Goal: Task Accomplishment & Management: Use online tool/utility

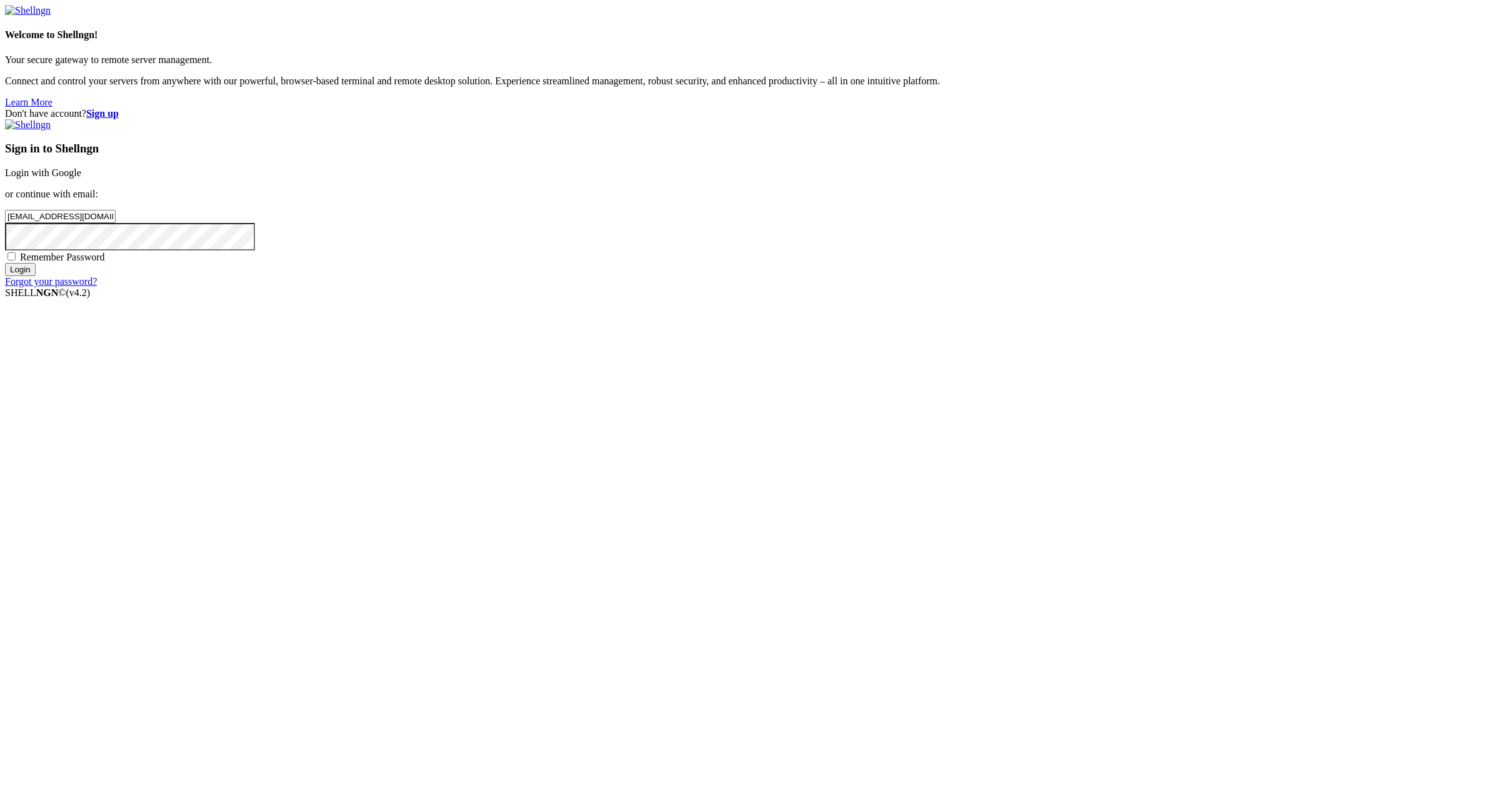
click at [115, 223] on input "floretteresident@tiffincrane.com:" at bounding box center [61, 216] width 111 height 13
type input "floretteresident@tiffincrane.com"
click at [895, 288] on div "Sign in to Shellngn Login with Google or continue with email: floretteresident@…" at bounding box center [750, 203] width 1490 height 168
click at [105, 262] on span "Remember Password" at bounding box center [62, 257] width 85 height 10
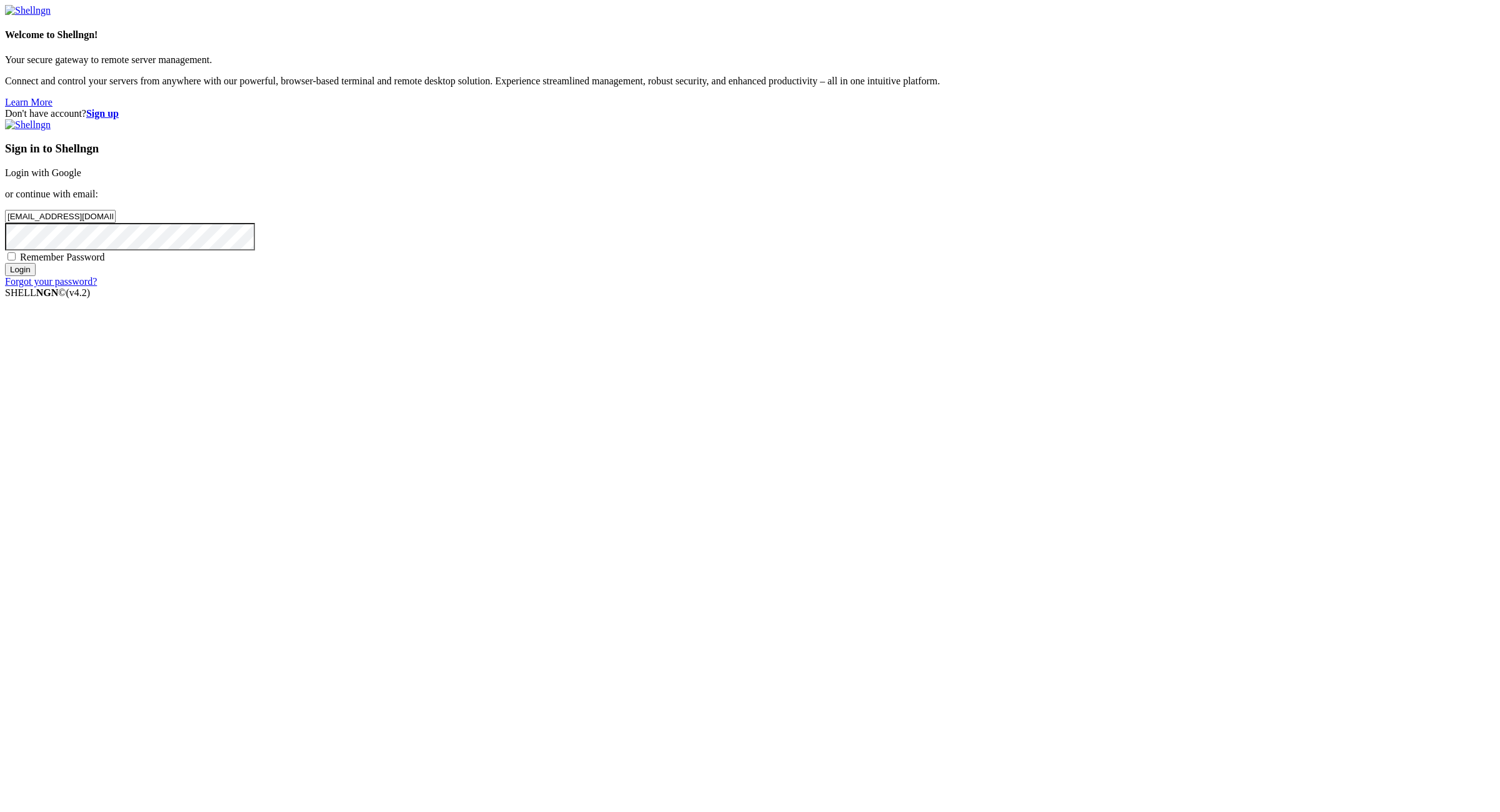
click at [16, 261] on input "Remember Password" at bounding box center [11, 256] width 8 height 8
checkbox input "true"
click at [36, 276] on input "Login" at bounding box center [20, 270] width 31 height 13
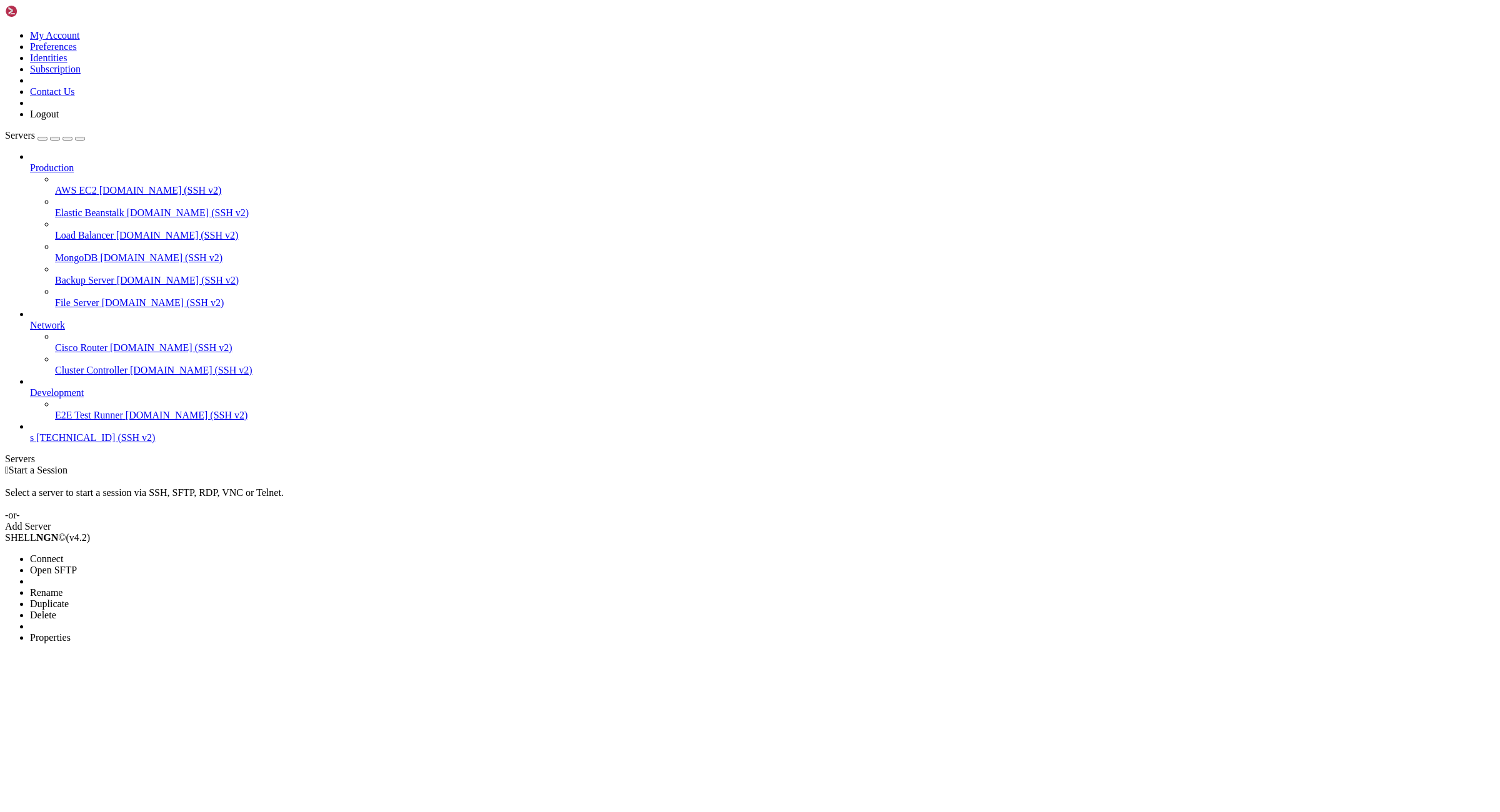
click at [144, 632] on li "Properties" at bounding box center [87, 637] width 114 height 11
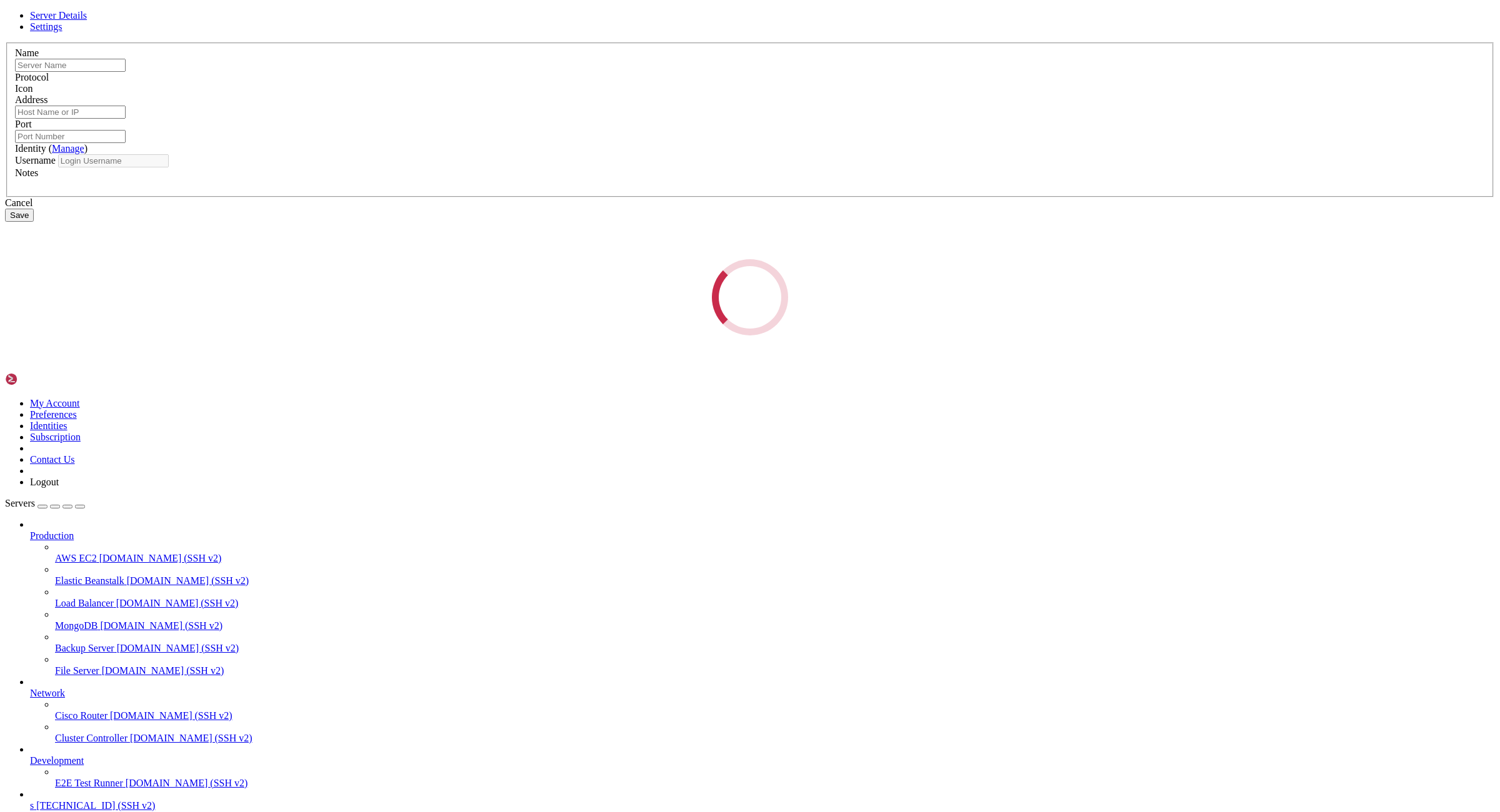
type input "s"
type input "176.98.185.72"
type input "22"
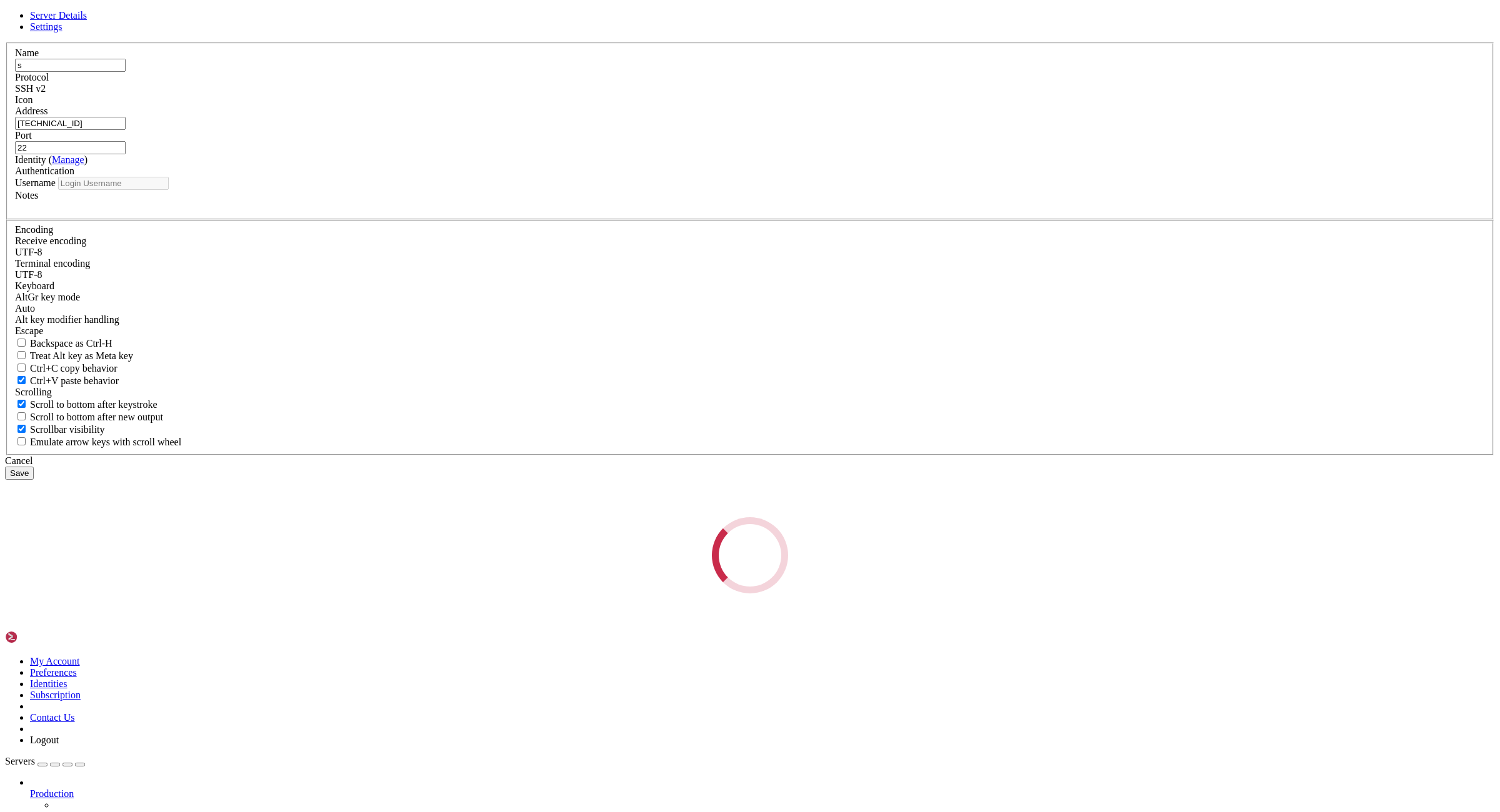
type input "root"
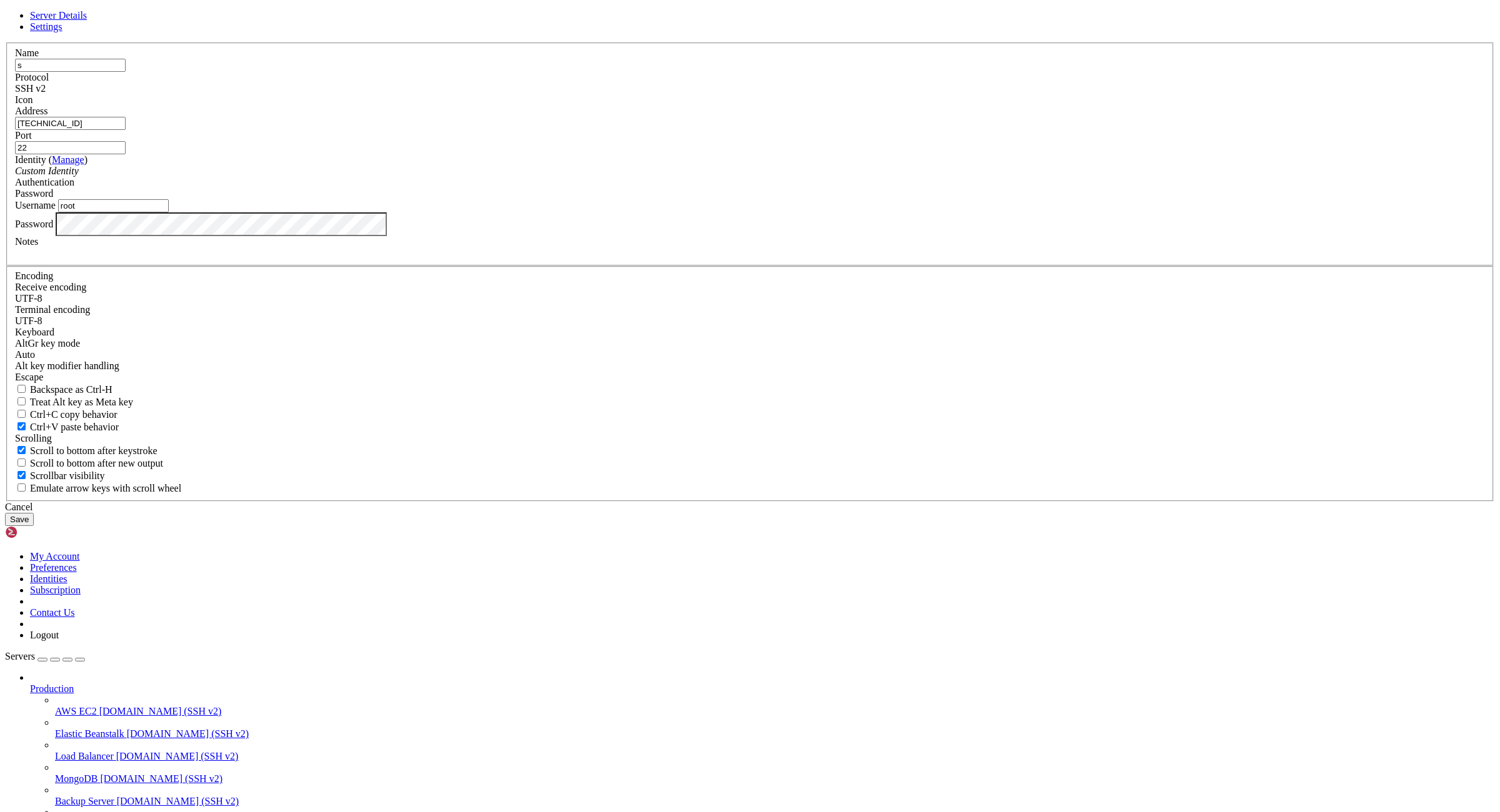
click at [1363, 490] on div "Server Details Settings Name s Protocol SSH v2 Icon" at bounding box center [750, 267] width 1490 height 516
click at [126, 130] on input "176.98.185.72" at bounding box center [70, 124] width 111 height 13
paste input "[TECHNICAL_ID]:sjtdeas&4hsaeF"
drag, startPoint x: 706, startPoint y: 341, endPoint x: 640, endPoint y: 342, distance: 66.0
click at [126, 130] on input "[TECHNICAL_ID]:sjtdeas&4hsaeF" at bounding box center [70, 124] width 111 height 13
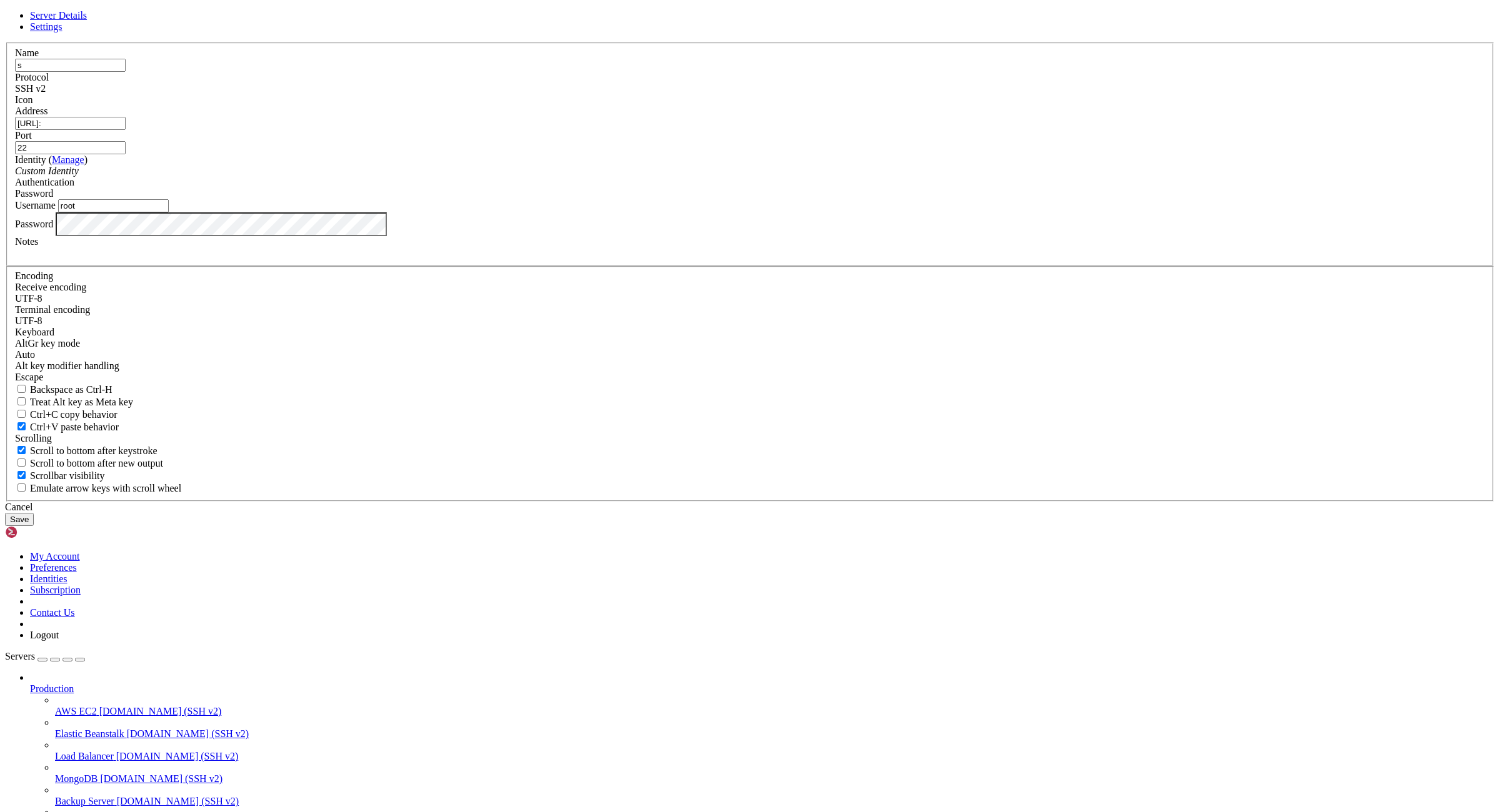
click at [126, 130] on input "[URL]:" at bounding box center [70, 124] width 111 height 13
type input "[TECHNICAL_ID]"
click at [898, 502] on div "Name s Protocol SSH v2 Icon Address 45.61.137.122 Port 22 ( Manage )" at bounding box center [750, 272] width 1490 height 459
click at [34, 526] on button "Save" at bounding box center [19, 520] width 28 height 13
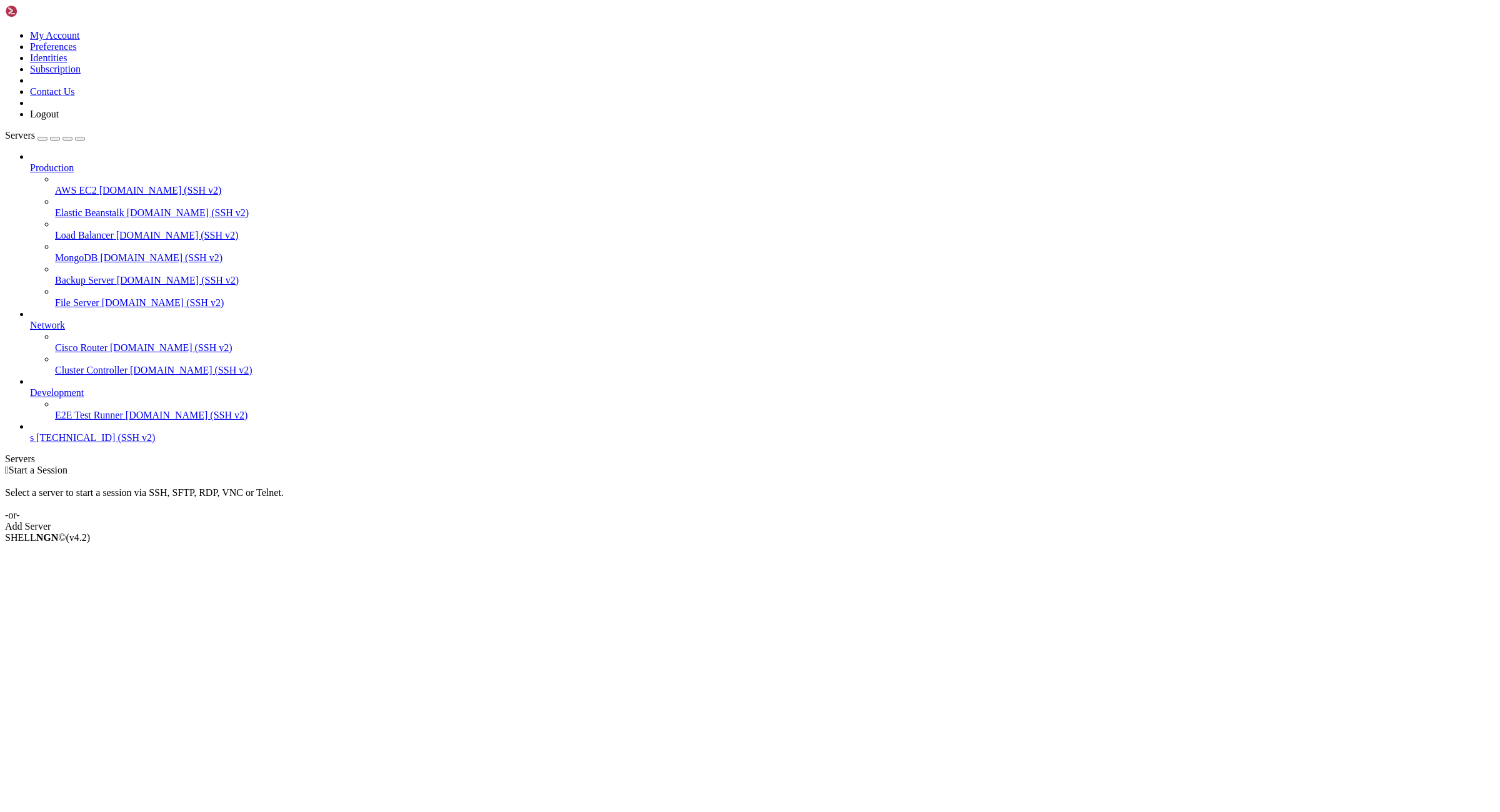
click at [34, 443] on span "s" at bounding box center [31, 437] width 4 height 10
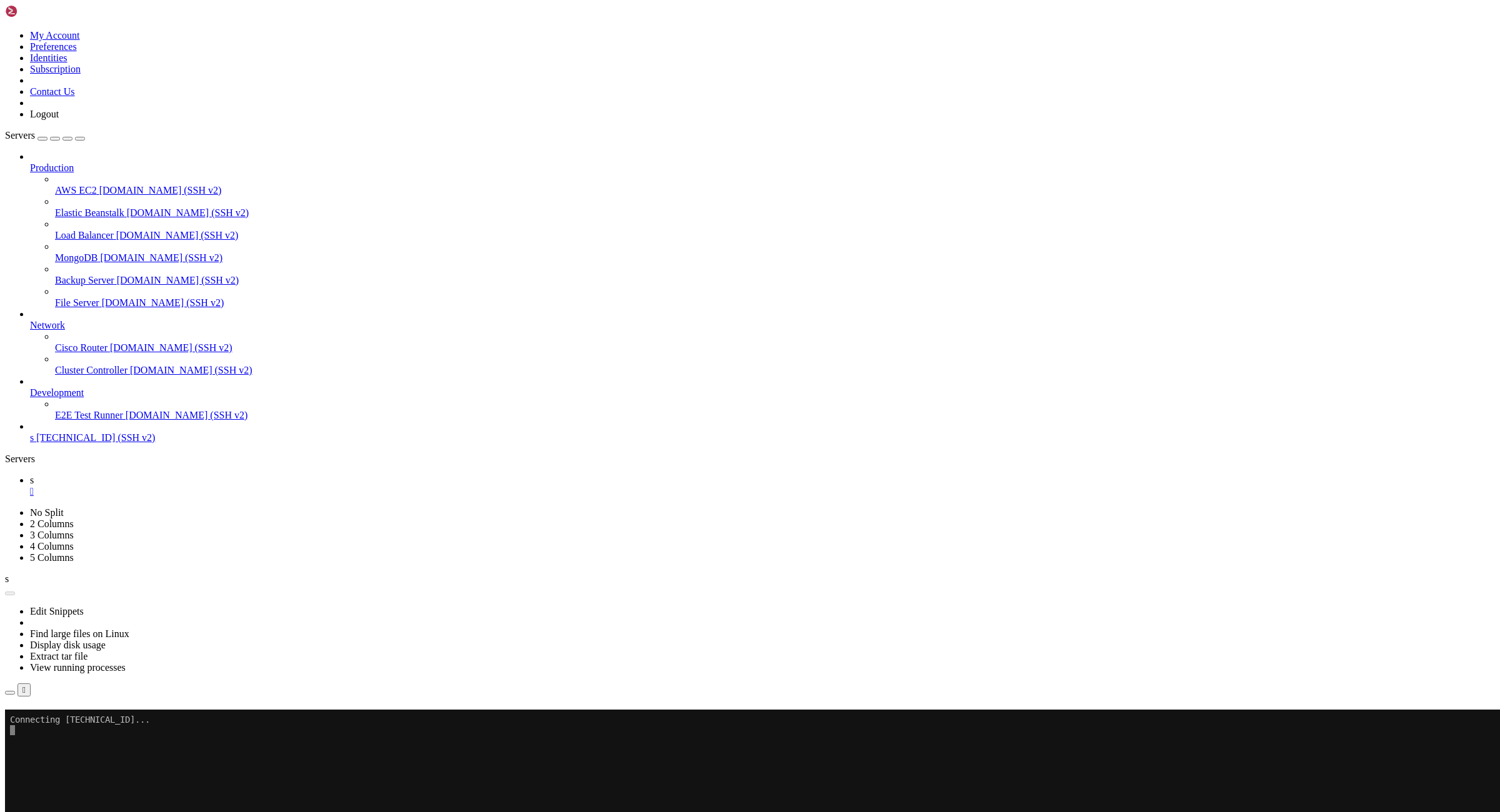
drag, startPoint x: 121, startPoint y: 15, endPoint x: 130, endPoint y: 15, distance: 9.0
click at [5, 30] on link at bounding box center [5, 30] width 0 height 0
click at [58, 119] on link "Logout" at bounding box center [44, 114] width 28 height 10
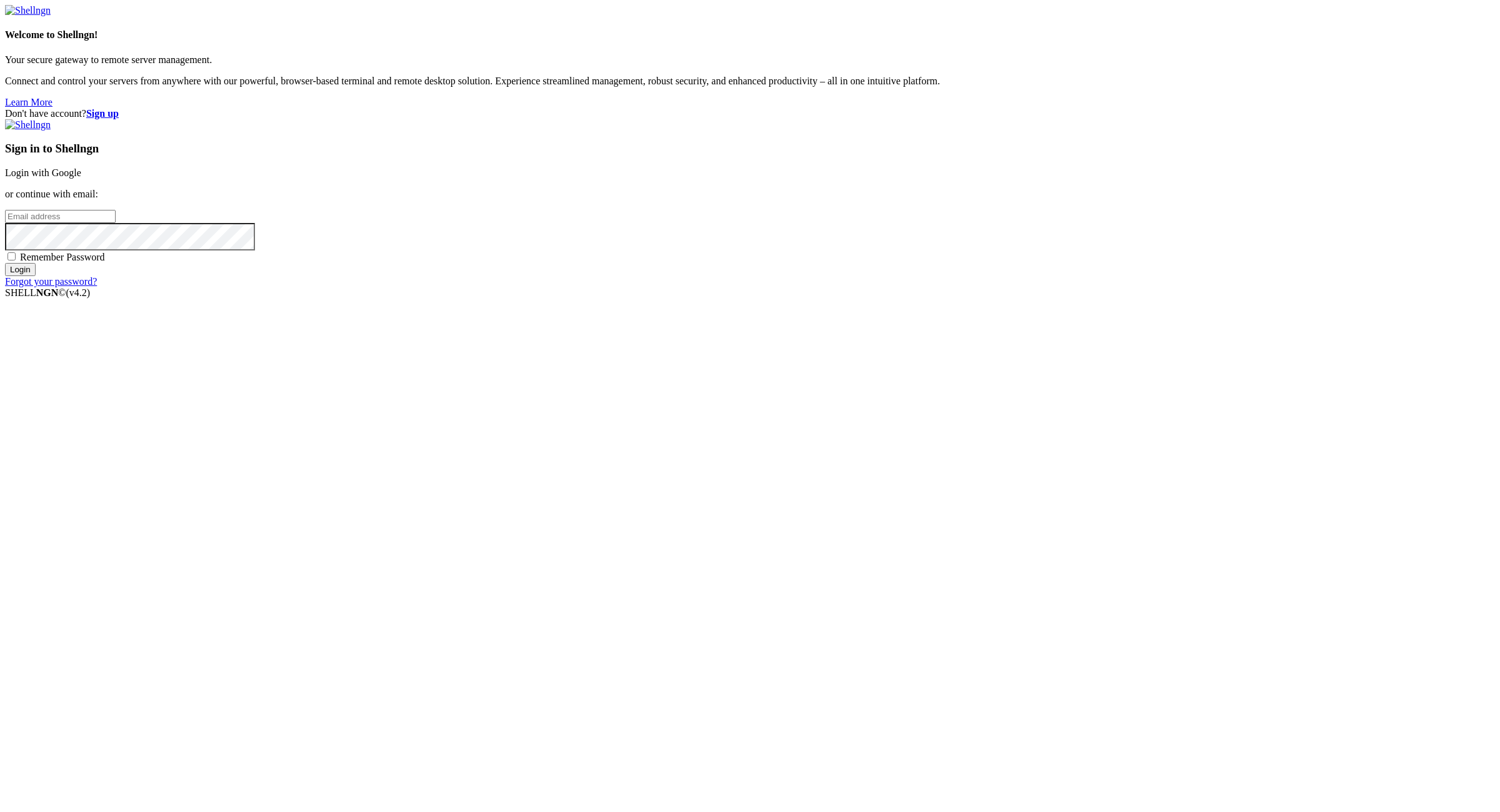
click at [115, 223] on input "email" at bounding box center [61, 216] width 111 height 13
click at [118, 108] on strong "Sign up" at bounding box center [102, 113] width 32 height 10
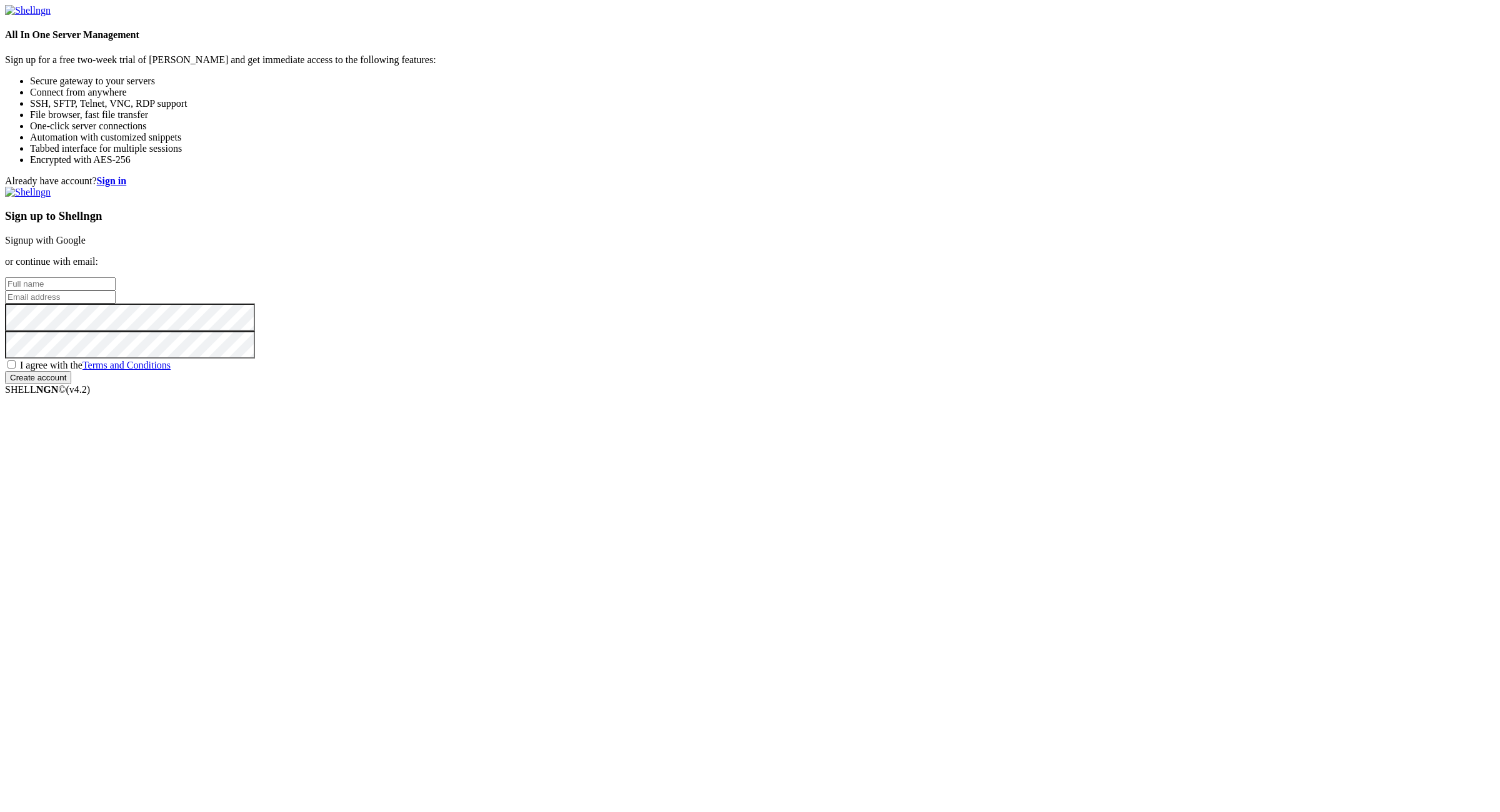
click at [115, 303] on input "email" at bounding box center [61, 297] width 111 height 13
paste input "[EMAIL_ADDRESS][DOMAIN_NAME]"
click at [1267, 384] on div "Already have account? Sign in Sign up to Shellngn Signup with Google or continu…" at bounding box center [750, 279] width 1490 height 209
click at [1268, 382] on div "Already have account? Sign in Sign up to Shellngn Signup with Google or continu…" at bounding box center [750, 279] width 1490 height 209
click at [115, 291] on input "text" at bounding box center [61, 284] width 111 height 13
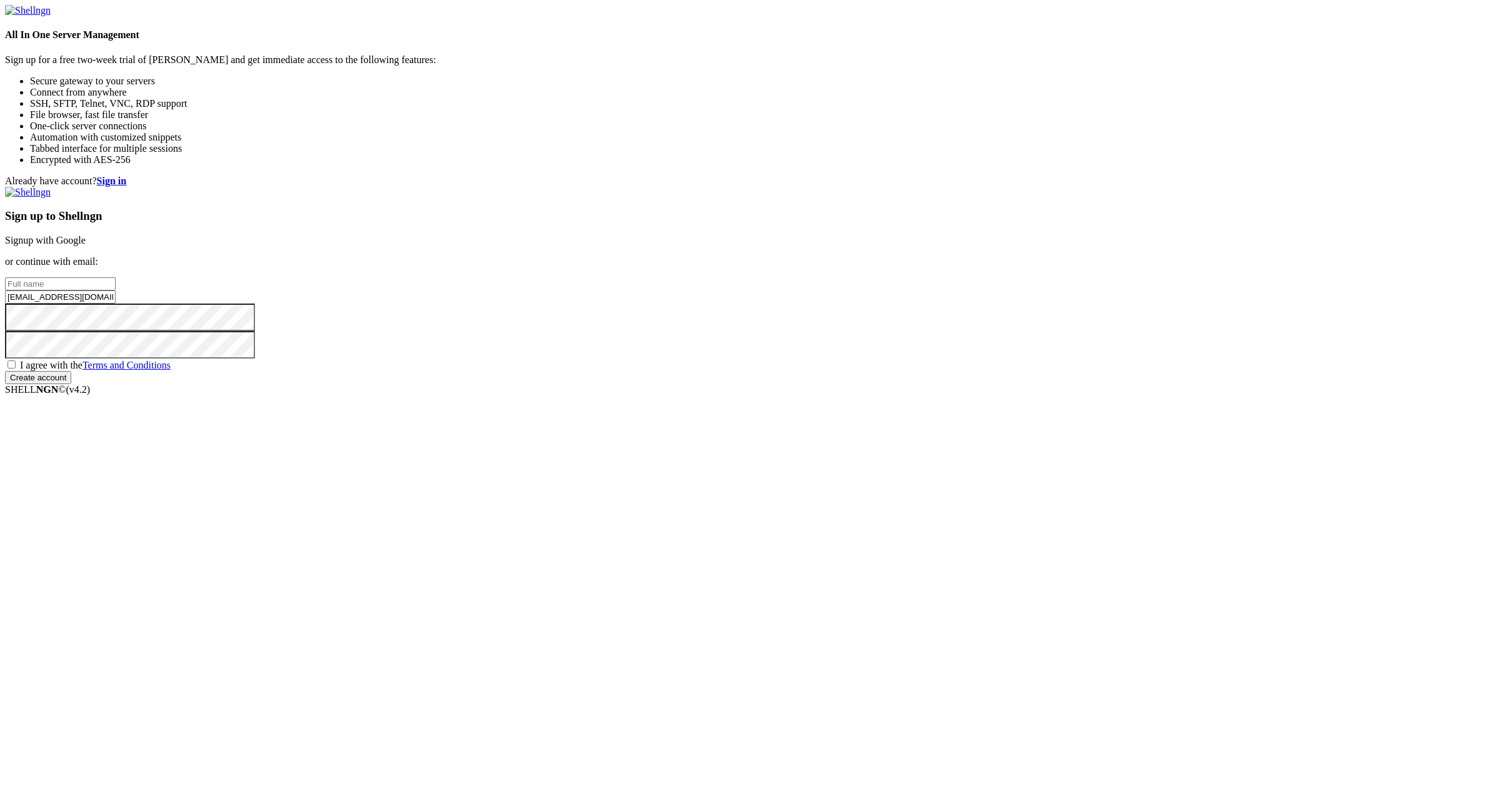
click at [115, 303] on input "[EMAIL_ADDRESS][DOMAIN_NAME]" at bounding box center [61, 297] width 111 height 13
paste input ":NameNameName"
click at [115, 303] on input "[EMAIL_ADDRESS][DOMAIN_NAME]:NameNameName" at bounding box center [61, 297] width 111 height 13
click at [115, 303] on input "[EMAIL_ADDRESS][DOMAIN_NAME]:" at bounding box center [61, 297] width 111 height 13
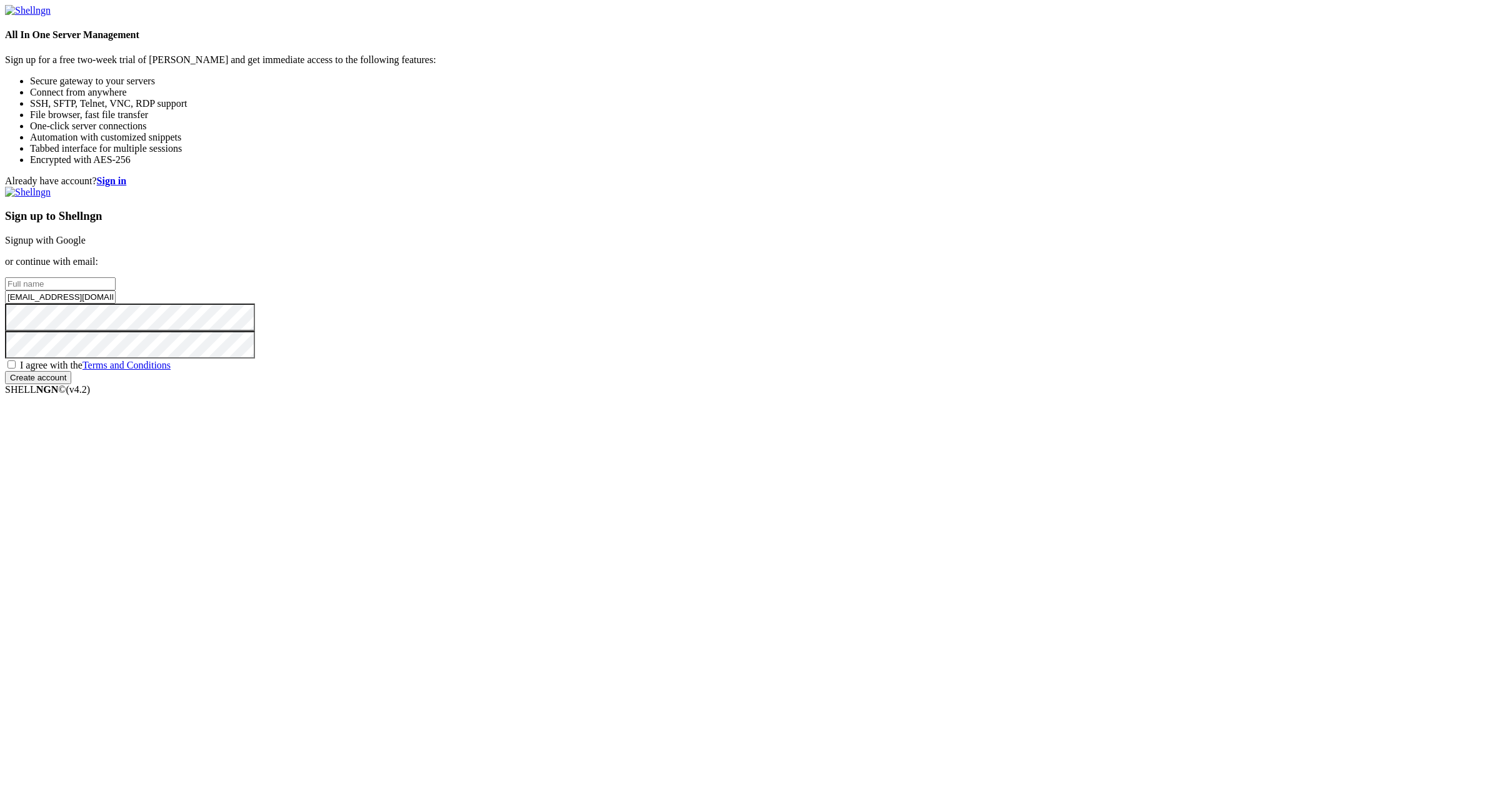
click at [115, 303] on input "[EMAIL_ADDRESS][DOMAIN_NAME]:" at bounding box center [61, 297] width 111 height 13
click at [115, 303] on input "[EMAIL_ADDRESS][DOMAIN_NAME]" at bounding box center [61, 297] width 111 height 13
type input "[EMAIL_ADDRESS][DOMAIN_NAME]"
click at [115, 291] on input "text" at bounding box center [61, 284] width 111 height 13
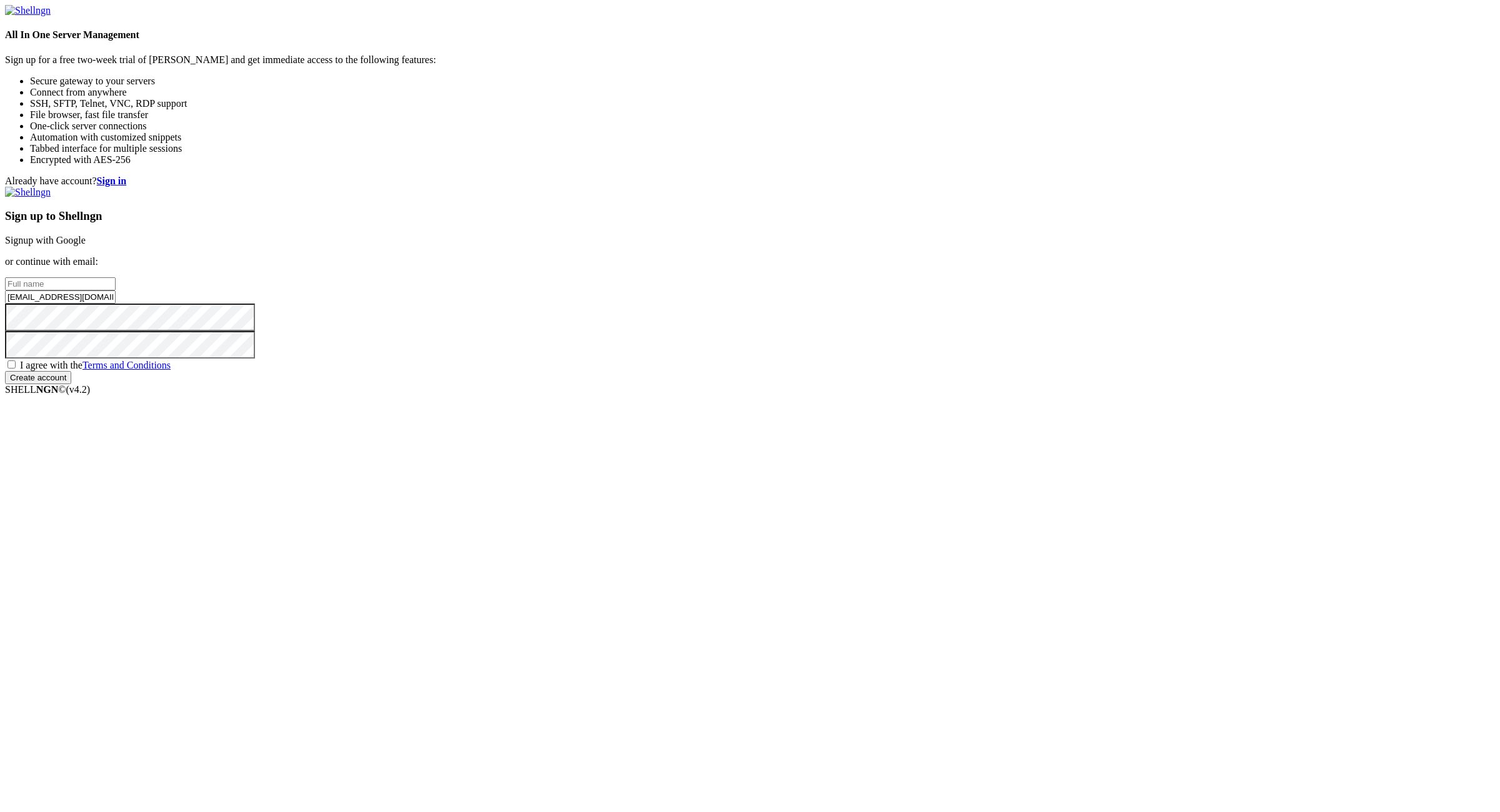
paste input "indigoemmaline"
type input "indigoemmaline"
click at [171, 371] on span "I agree with the Terms and Conditions" at bounding box center [95, 365] width 151 height 10
click at [16, 369] on input "I agree with the Terms and Conditions" at bounding box center [11, 364] width 8 height 8
checkbox input "true"
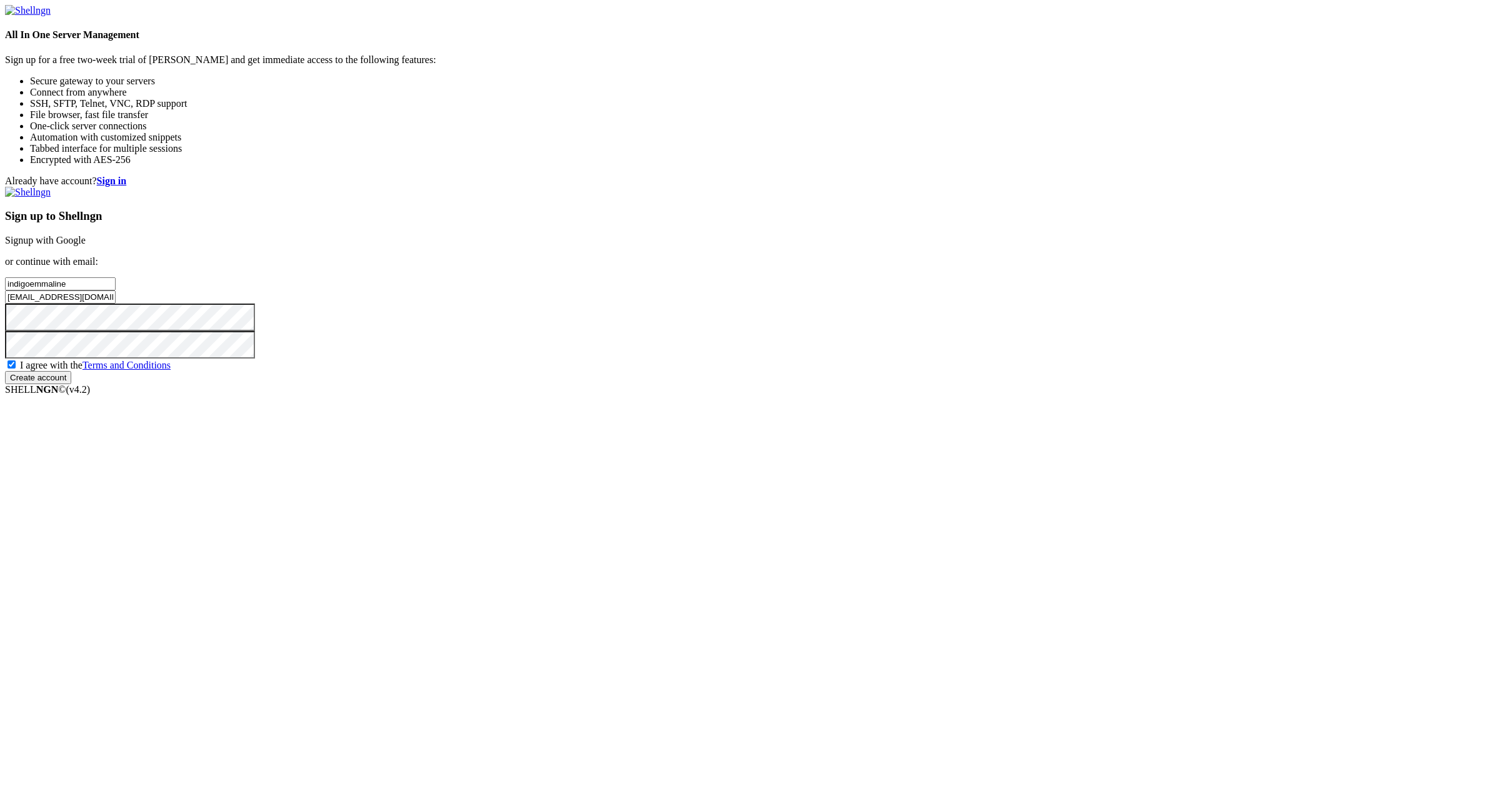
click at [71, 384] on input "Create account" at bounding box center [38, 378] width 66 height 13
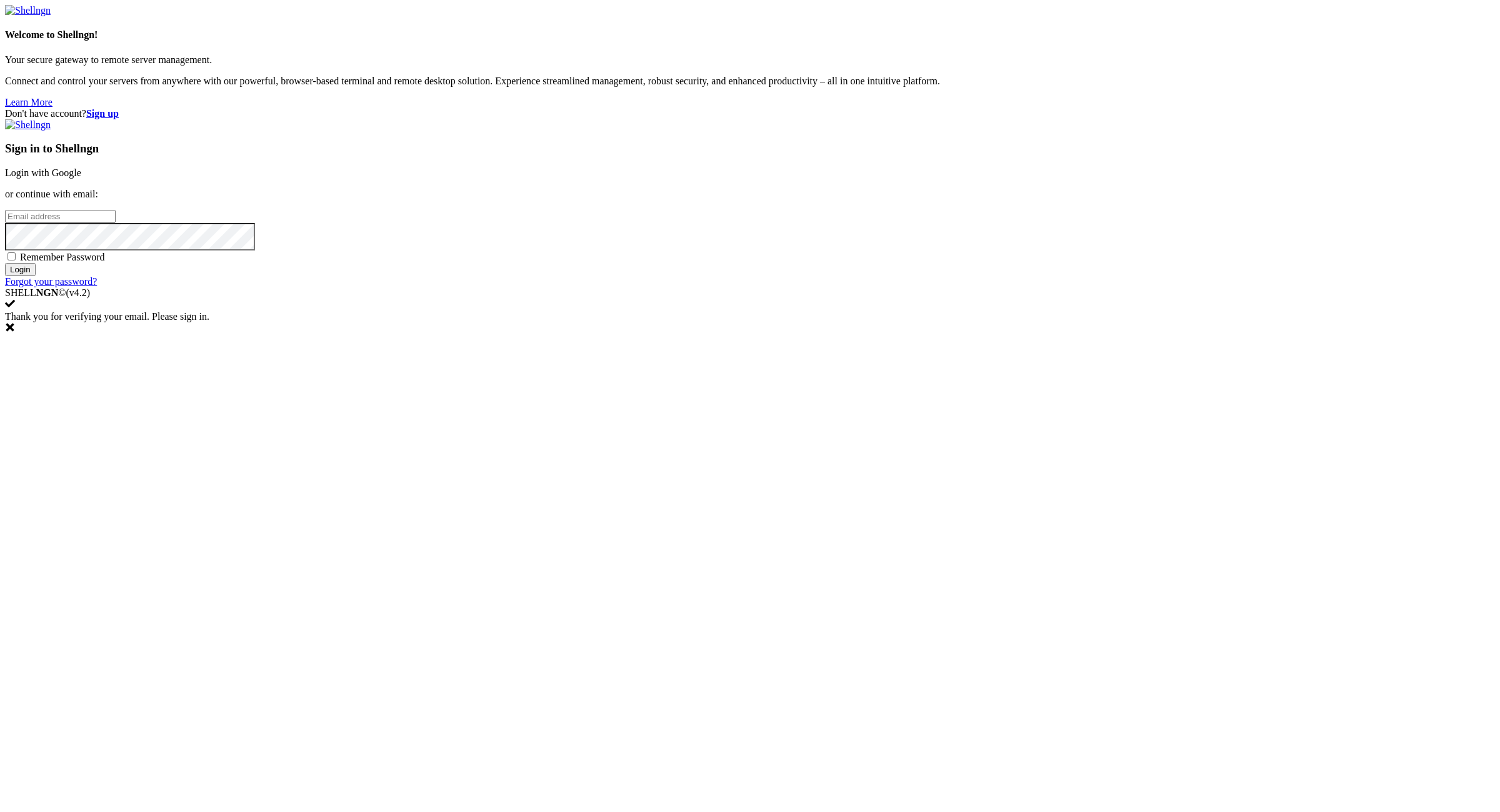
click at [1256, 288] on div "Don't have account? Sign up Sign in to Shellngn Login with Google or continue w…" at bounding box center [750, 197] width 1490 height 179
click at [1305, 288] on div "Don't have account? Sign up Sign in to Shellngn Login with Google or continue w…" at bounding box center [750, 197] width 1490 height 179
click at [115, 223] on input "email" at bounding box center [61, 216] width 111 height 13
paste input "[EMAIL_ADDRESS][DOMAIN_NAME]:NameNameName"
click at [115, 223] on input "[EMAIL_ADDRESS][DOMAIN_NAME]:NameNameName" at bounding box center [61, 216] width 111 height 13
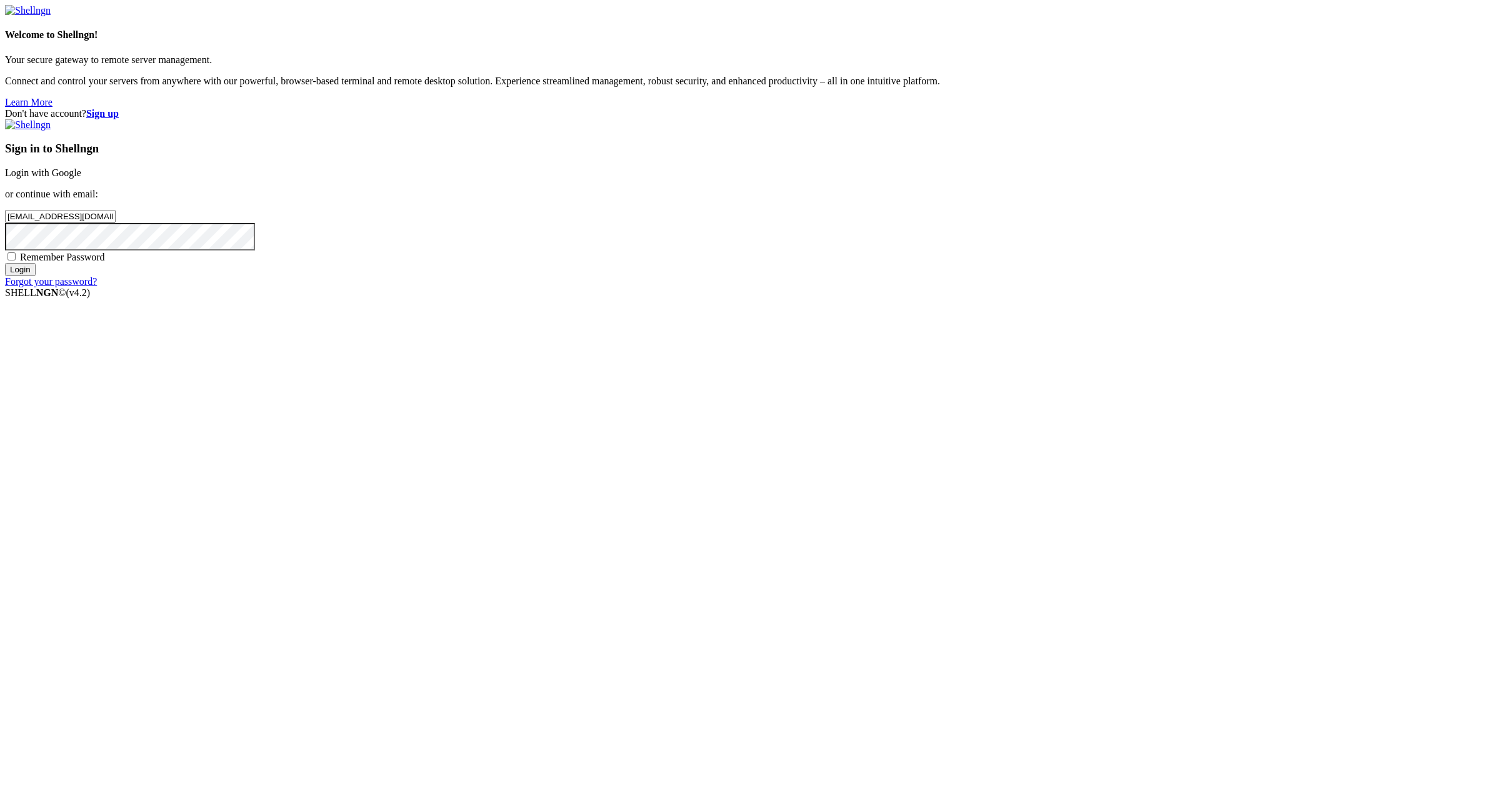
click at [115, 223] on input "[EMAIL_ADDRESS][DOMAIN_NAME]:NameNameName" at bounding box center [61, 216] width 111 height 13
click at [115, 223] on input "[EMAIL_ADDRESS][DOMAIN_NAME]:" at bounding box center [61, 216] width 111 height 13
type input "[EMAIL_ADDRESS][DOMAIN_NAME]"
click at [105, 262] on span "Remember Password" at bounding box center [62, 257] width 85 height 10
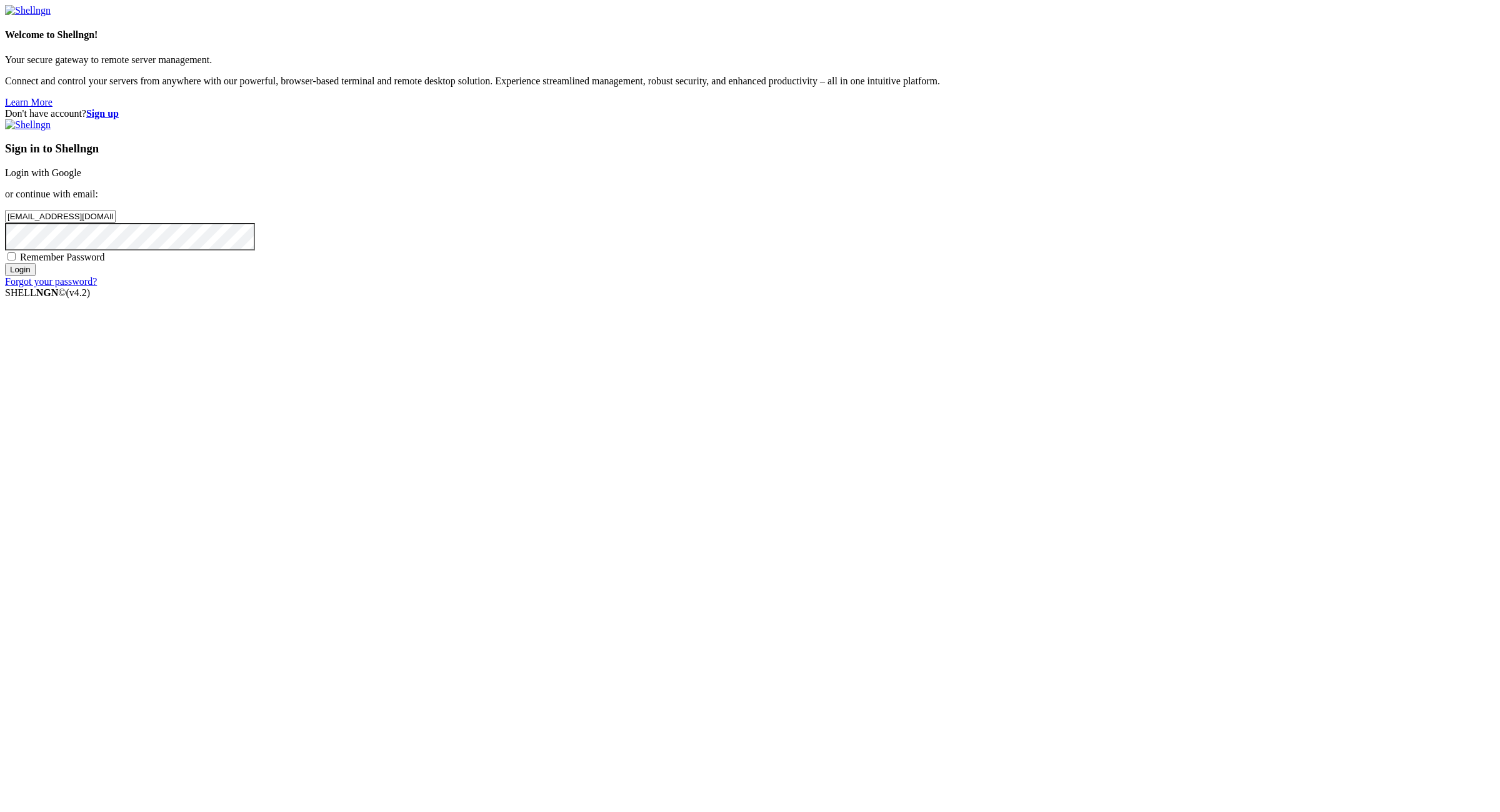
click at [16, 261] on input "Remember Password" at bounding box center [11, 256] width 8 height 8
checkbox input "true"
click at [36, 276] on input "Login" at bounding box center [20, 270] width 31 height 13
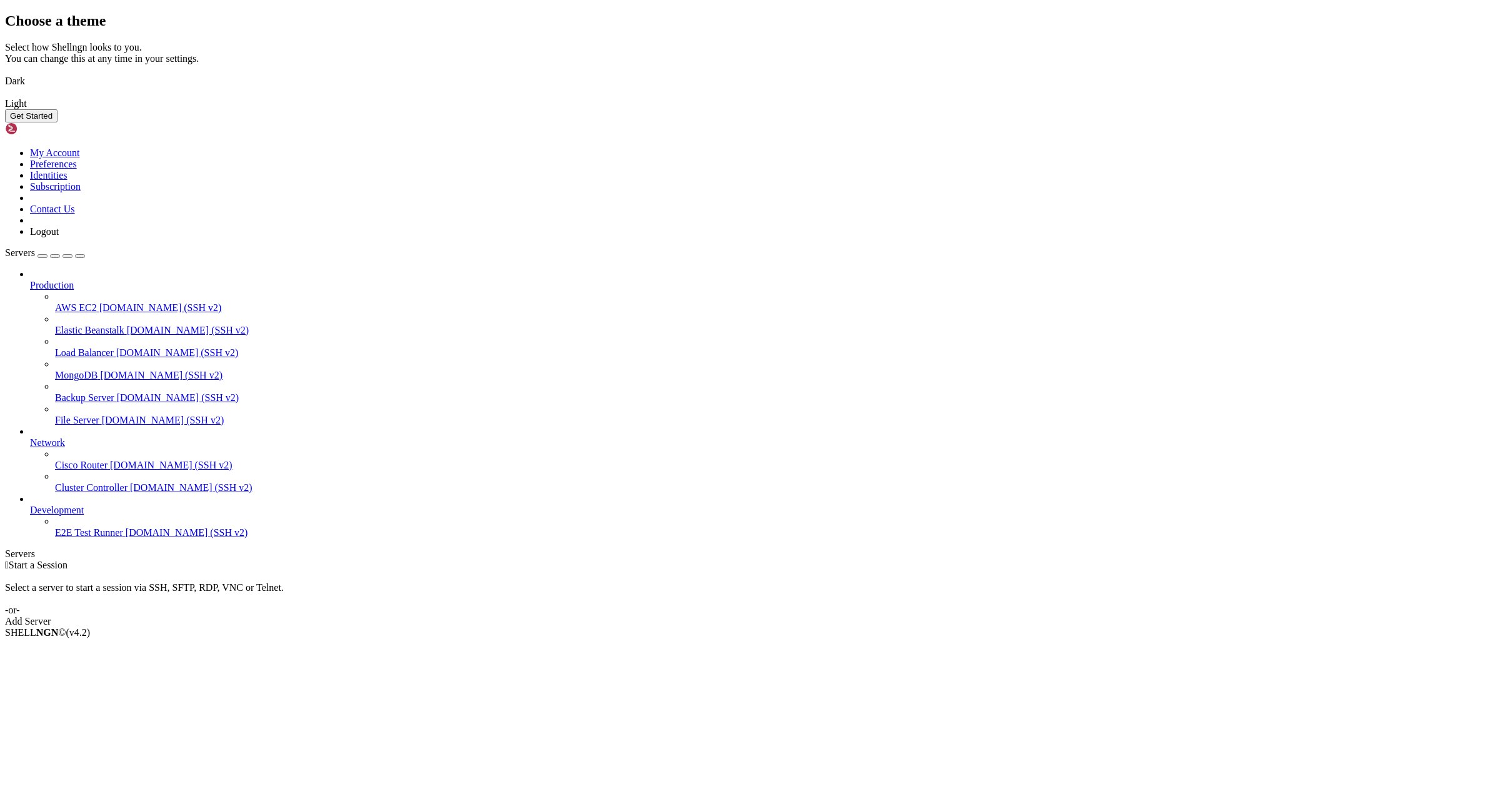
click at [5, 73] on img at bounding box center [5, 73] width 0 height 0
click at [58, 122] on button "Get Started" at bounding box center [31, 116] width 52 height 13
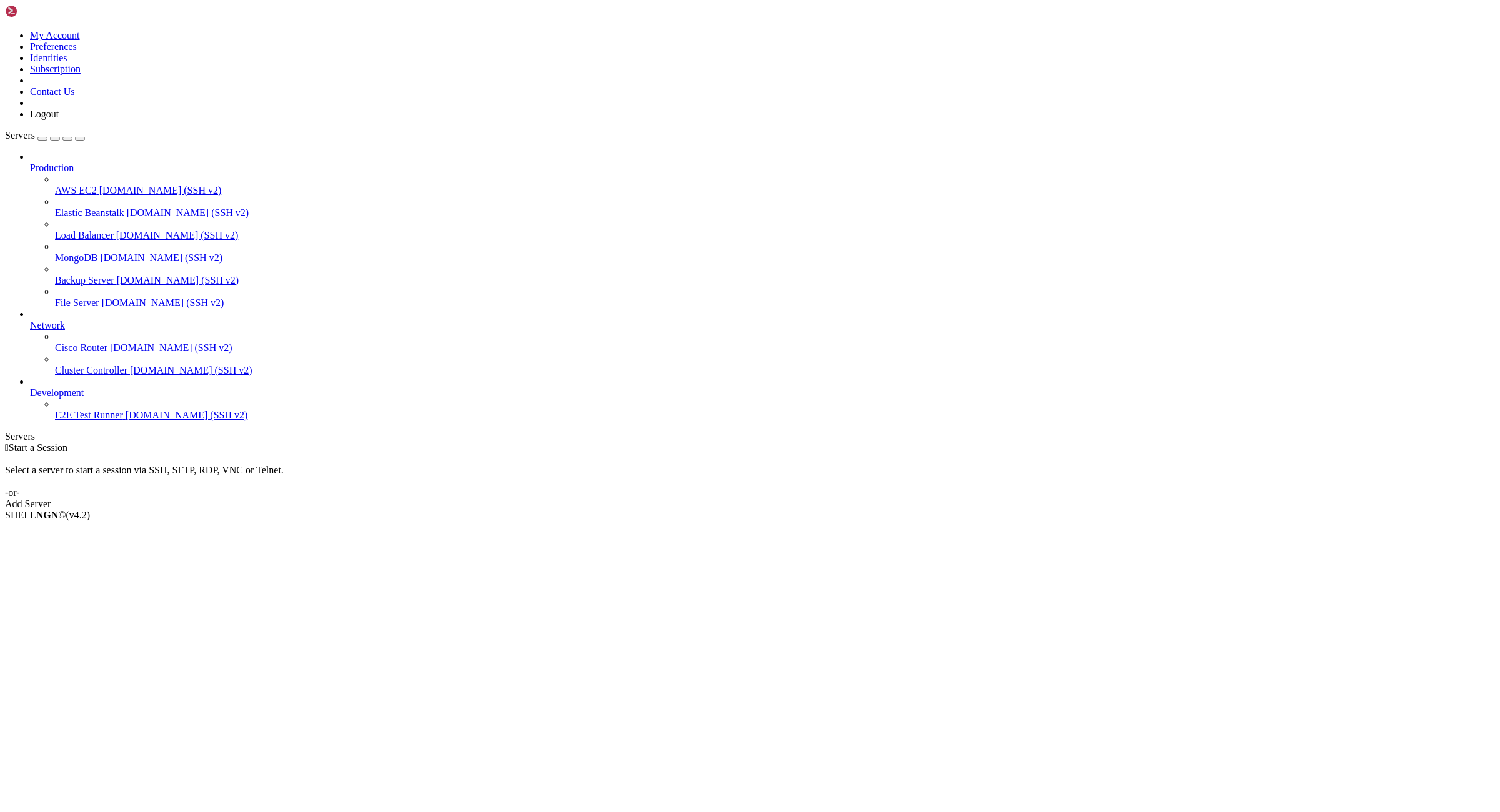
click at [815, 499] on link "Add Server" at bounding box center [750, 504] width 1490 height 11
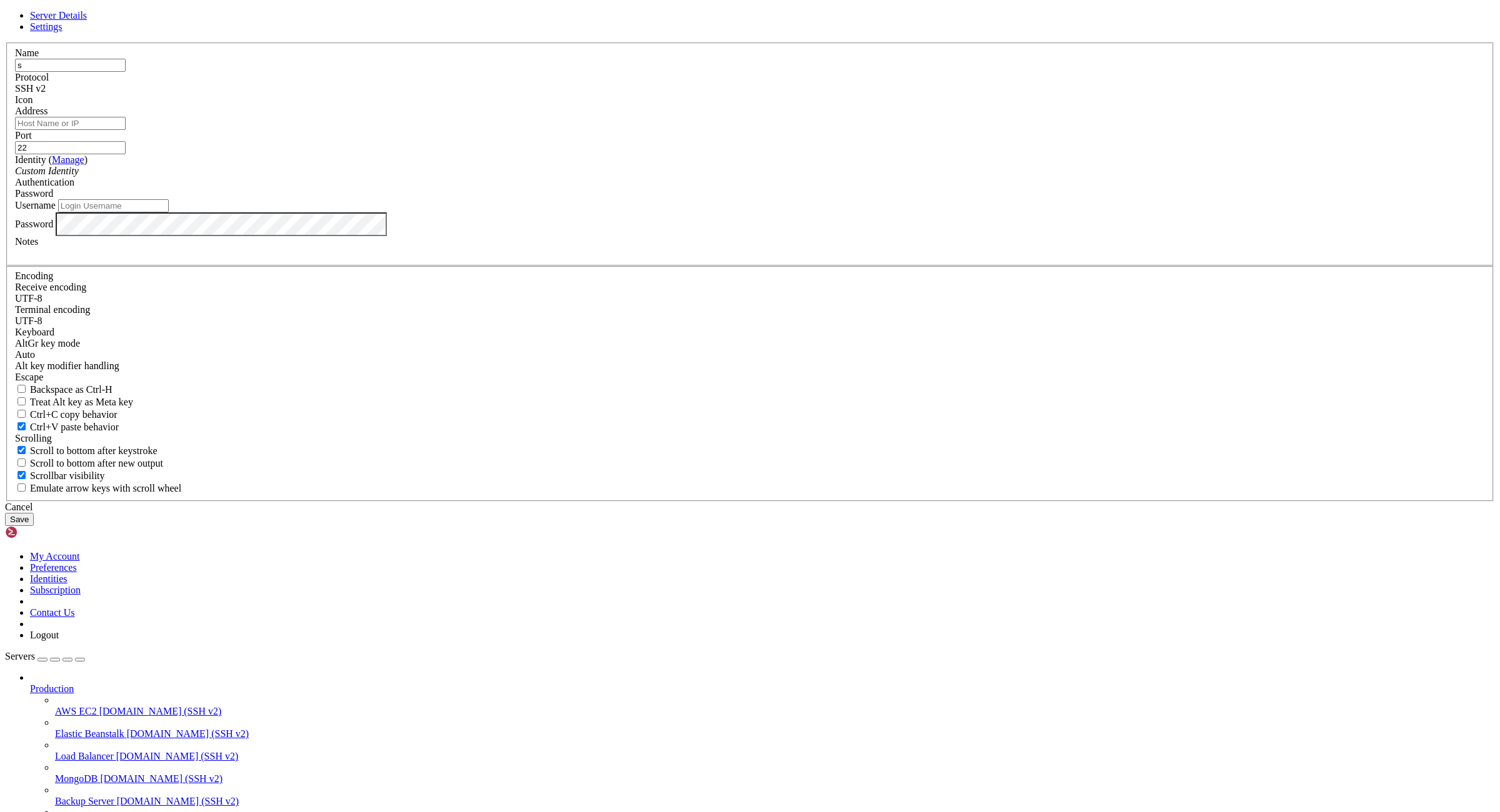
type input "s"
click at [169, 213] on input "Username" at bounding box center [114, 206] width 111 height 13
type input "root"
click at [126, 130] on input "Address" at bounding box center [70, 124] width 111 height 13
paste input "[TECHNICAL_ID]:sjtdeas&4hsaeF"
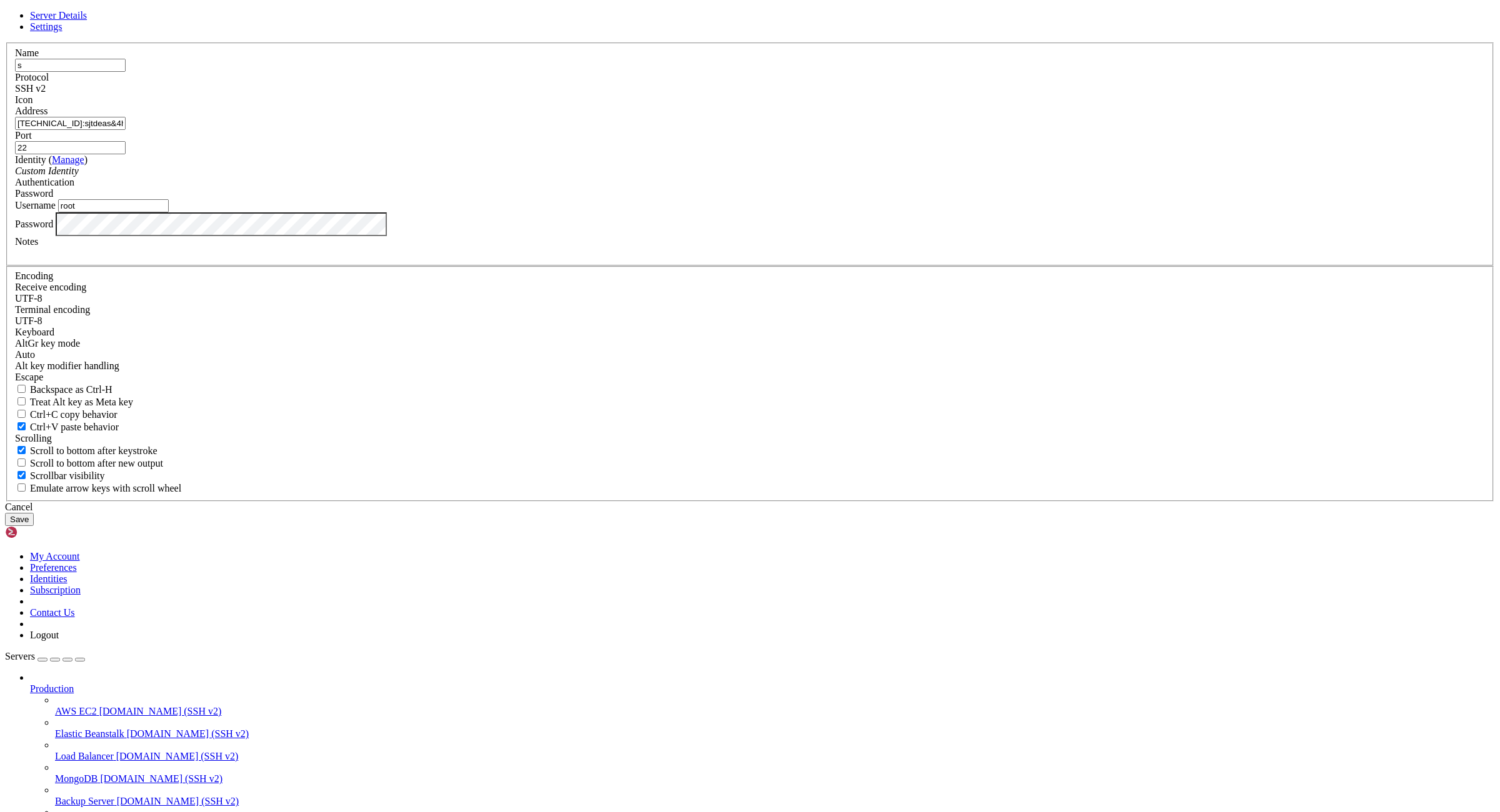
drag, startPoint x: 728, startPoint y: 341, endPoint x: 641, endPoint y: 339, distance: 87.0
click at [126, 130] on input "[TECHNICAL_ID]:sjtdeas&4hsaeF" at bounding box center [70, 124] width 111 height 13
click at [126, 130] on input "[URL]:" at bounding box center [70, 124] width 111 height 13
type input "[TECHNICAL_ID]"
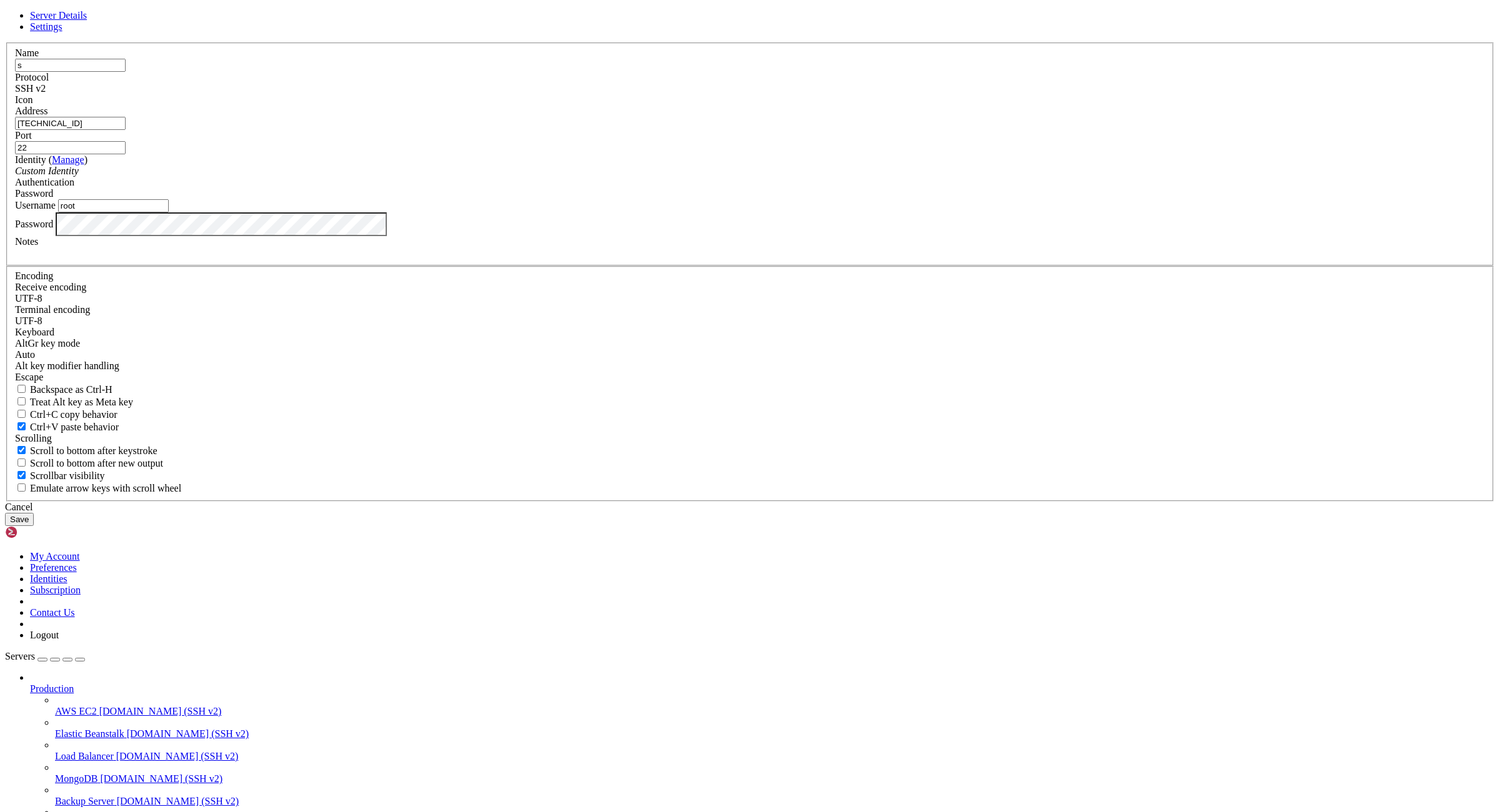
click at [34, 526] on button "Save" at bounding box center [19, 520] width 28 height 13
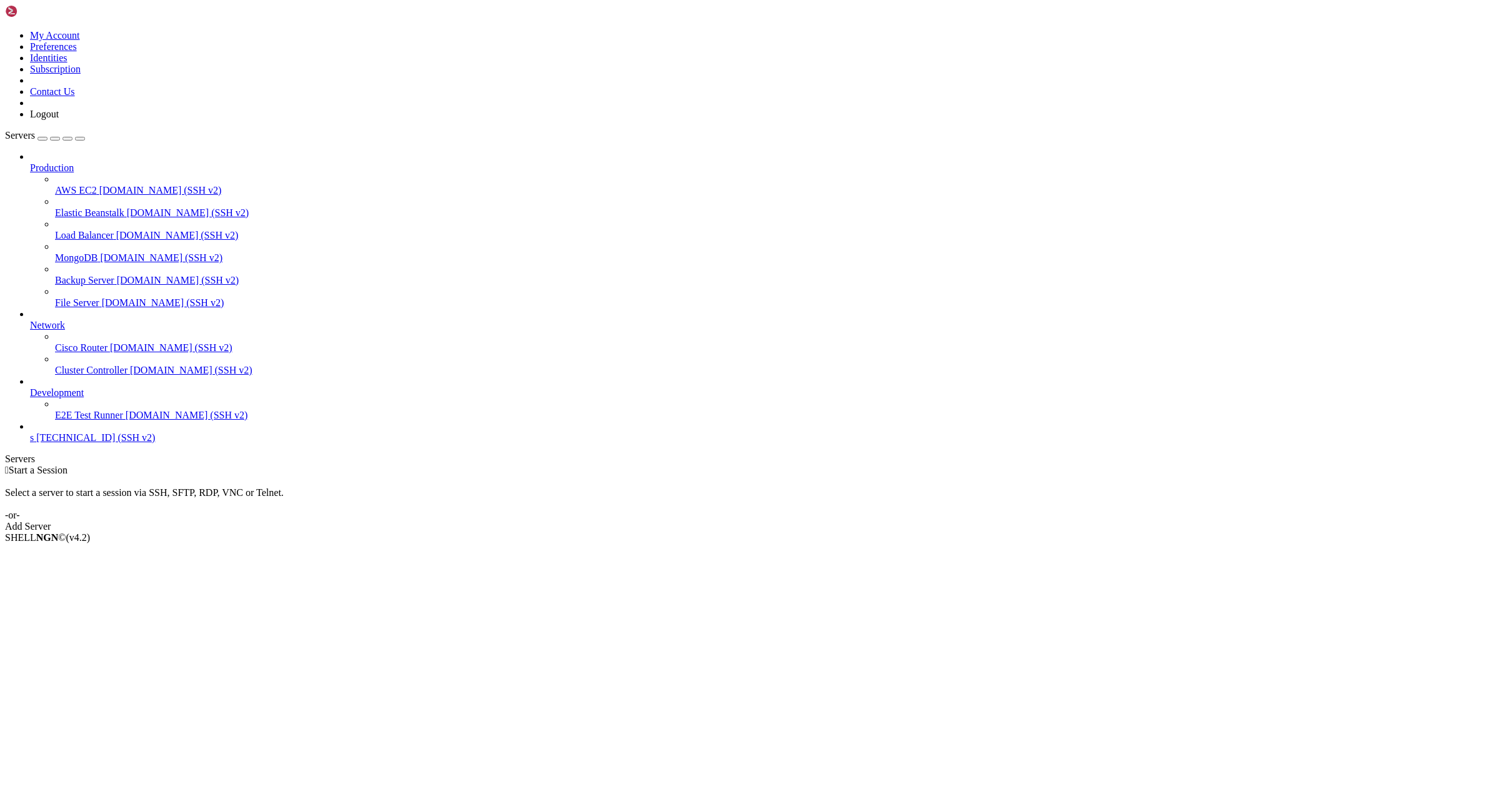
click at [34, 443] on span "s" at bounding box center [31, 437] width 4 height 10
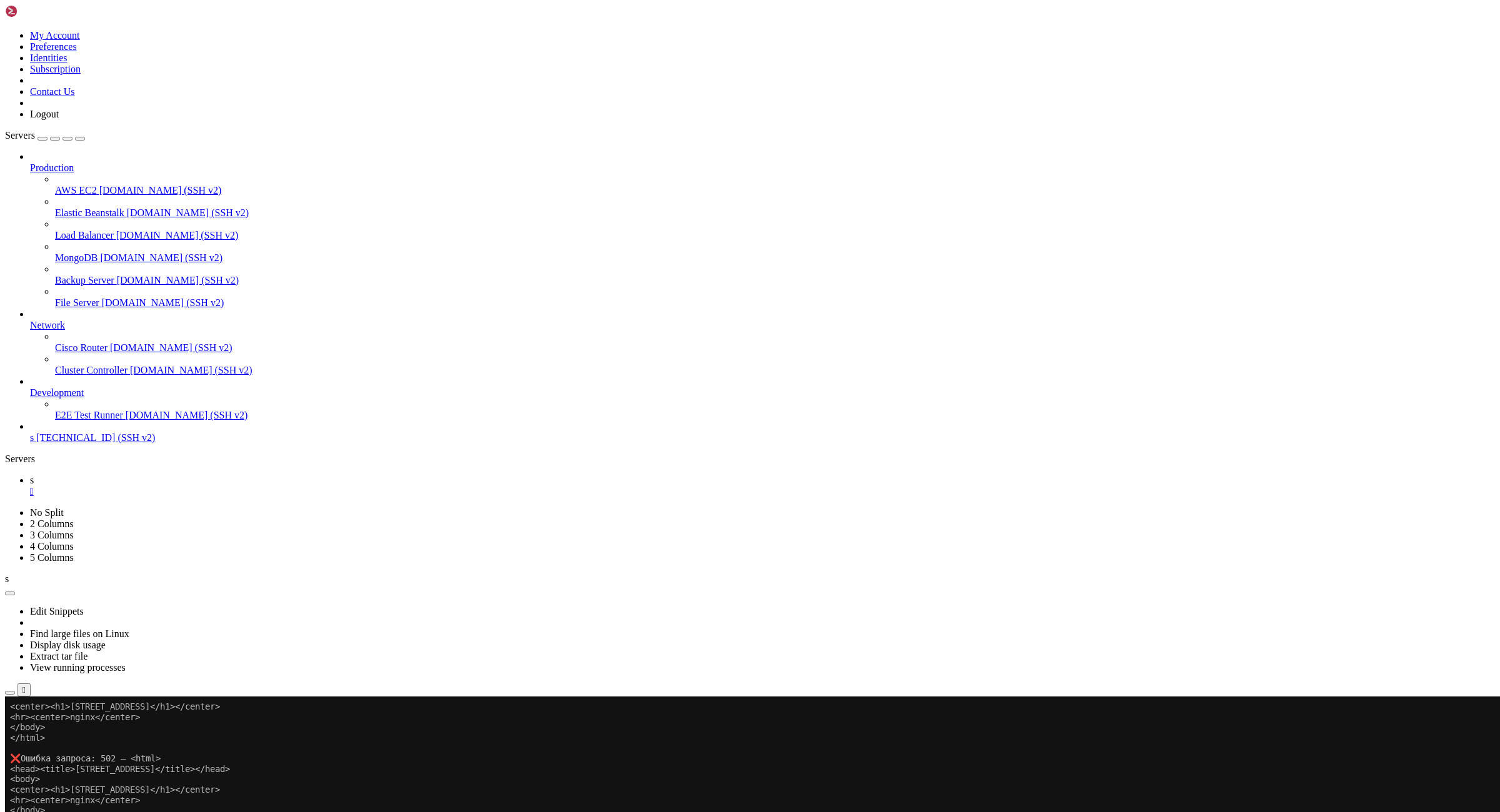
scroll to position [166, 0]
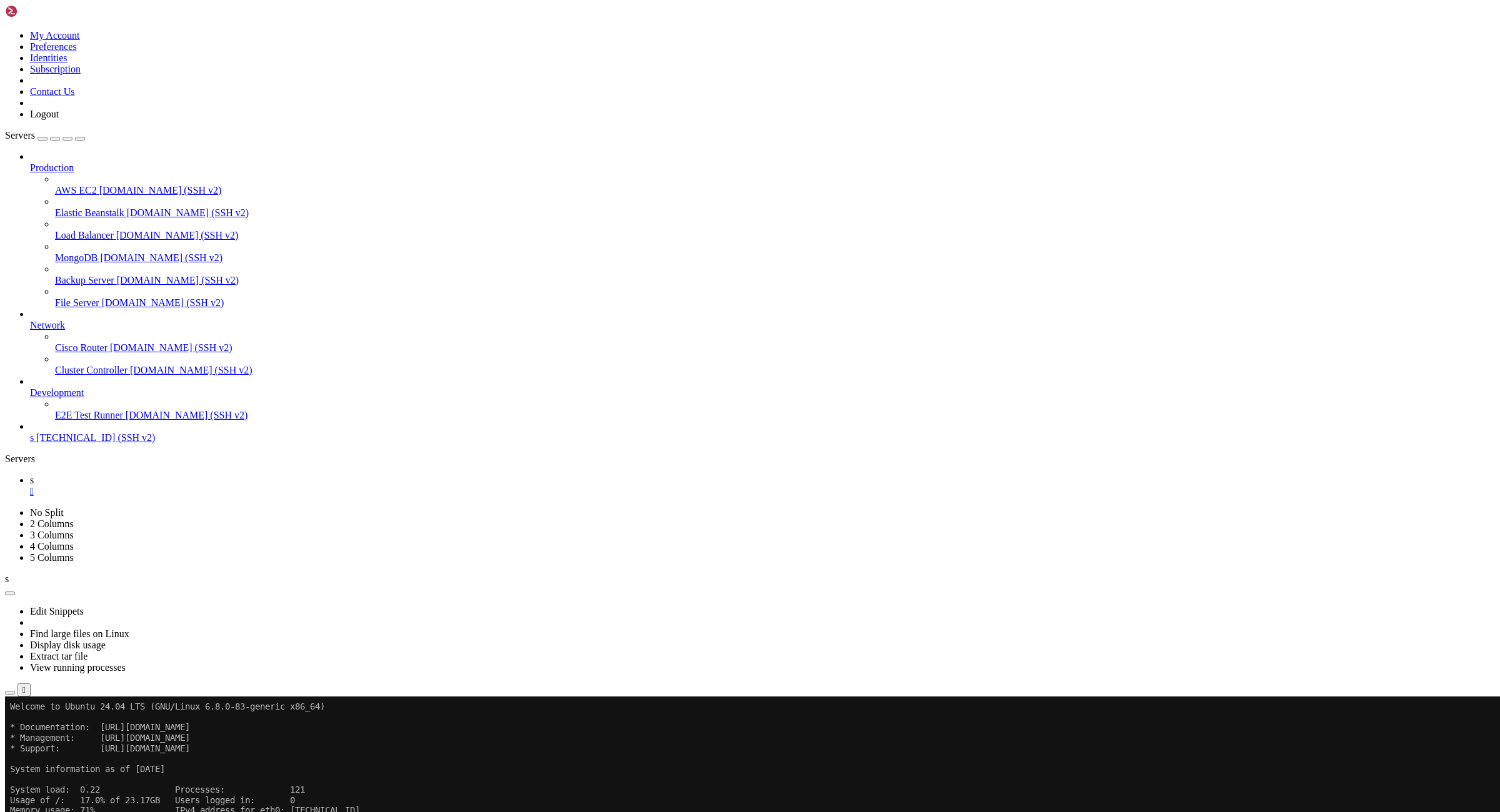
scroll to position [176, 0]
